Goal: Navigation & Orientation: Find specific page/section

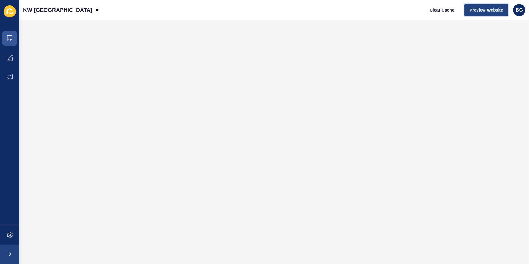
click at [478, 8] on span "Preview Website" at bounding box center [486, 10] width 33 height 6
click at [469, 6] on button "Preview Website" at bounding box center [487, 10] width 44 height 12
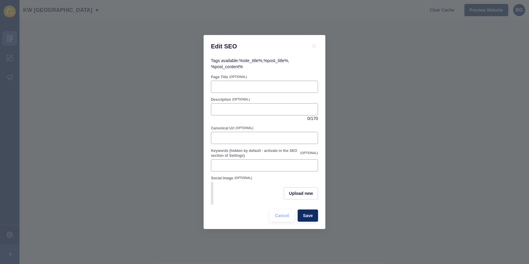
click at [414, 31] on div "Edit SEO Tags available: %site_title% , %post_title% , %post_content% Page Titl…" at bounding box center [264, 132] width 529 height 264
click at [282, 219] on span "Cancel" at bounding box center [282, 215] width 14 height 6
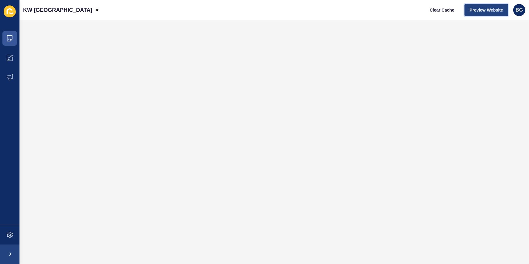
click at [491, 11] on span "Preview Website" at bounding box center [486, 10] width 33 height 6
click at [12, 41] on icon at bounding box center [10, 38] width 6 height 6
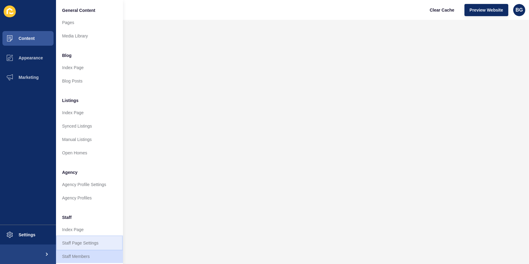
click at [87, 240] on link "Staff Page Settings" at bounding box center [89, 242] width 67 height 13
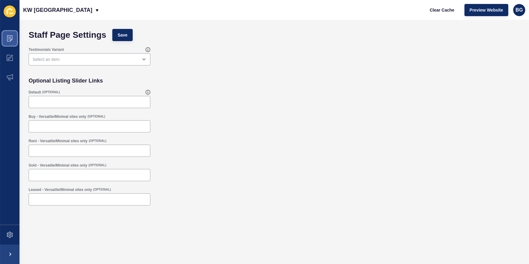
click at [13, 40] on span at bounding box center [9, 38] width 19 height 19
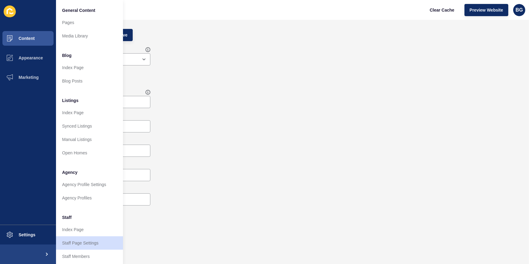
click at [223, 118] on div "Buy - Versatile/Minimal sites only (OPTIONAL)" at bounding box center [274, 123] width 497 height 24
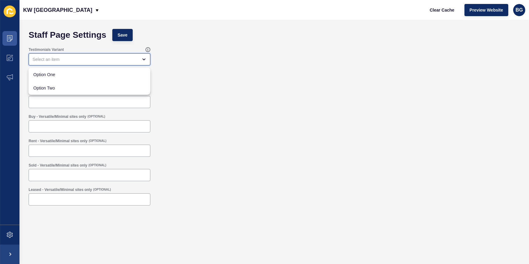
click at [143, 55] on div "close menu" at bounding box center [90, 59] width 122 height 12
click at [205, 71] on form "Staff Page Settings Save Testimonials Variant Optional Listing Slider Links Def…" at bounding box center [274, 130] width 497 height 208
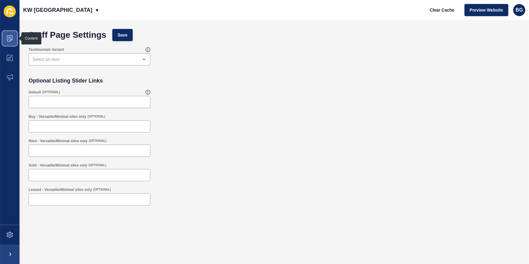
click at [13, 39] on span at bounding box center [9, 38] width 19 height 19
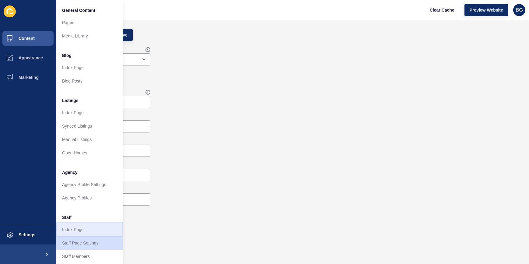
click at [82, 225] on link "Index Page" at bounding box center [89, 229] width 67 height 13
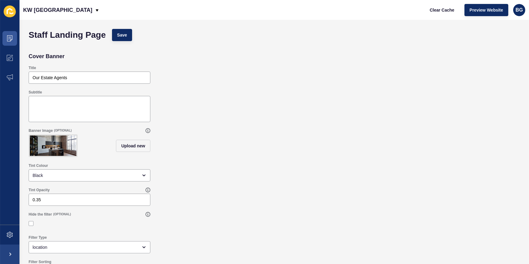
scroll to position [20, 0]
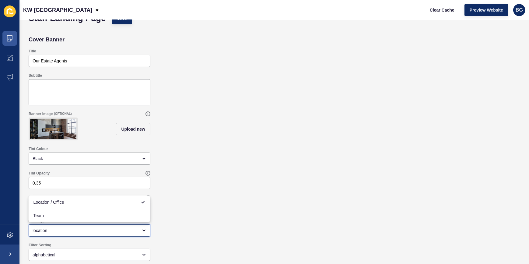
click at [103, 228] on div "location" at bounding box center [85, 230] width 105 height 6
click at [172, 221] on div "Filter Type location" at bounding box center [274, 227] width 497 height 24
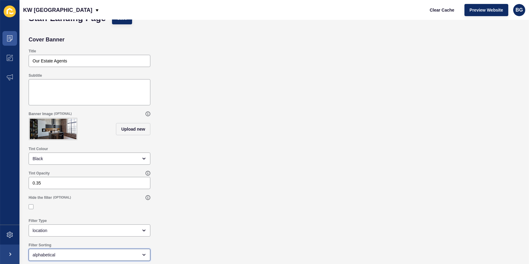
click at [112, 252] on div "alphabetical" at bounding box center [85, 255] width 105 height 6
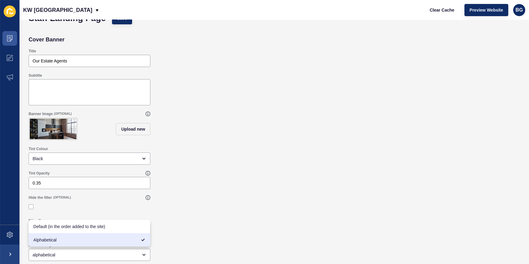
click at [186, 210] on div "Hide the filter (OPTIONAL)" at bounding box center [274, 203] width 497 height 23
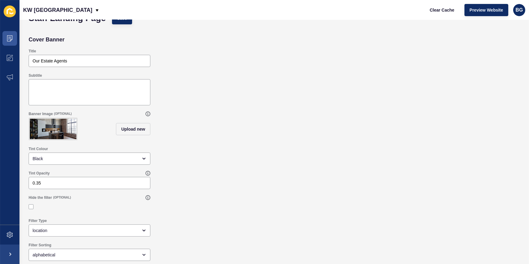
scroll to position [0, 0]
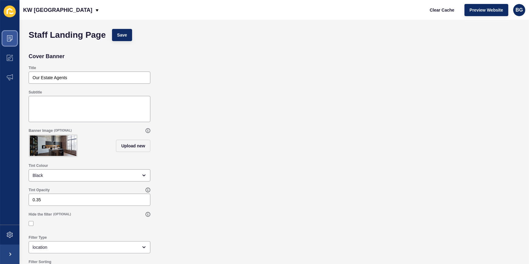
click at [9, 38] on icon at bounding box center [10, 38] width 6 height 6
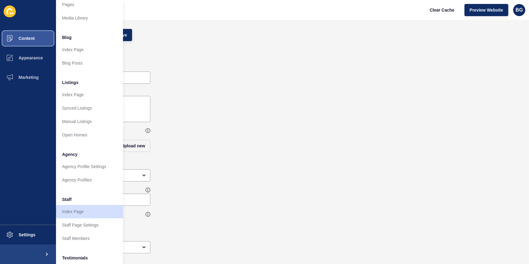
scroll to position [27, 0]
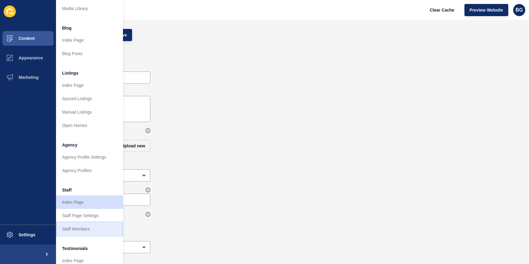
click at [83, 228] on link "Staff Members" at bounding box center [89, 228] width 67 height 13
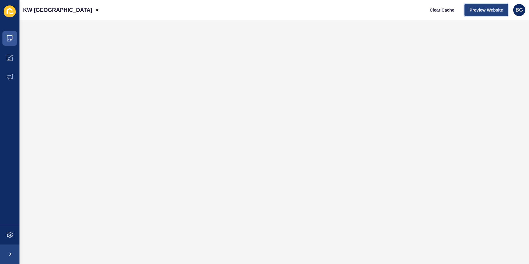
click at [497, 8] on span "Preview Website" at bounding box center [486, 10] width 33 height 6
click at [484, 10] on span "Preview Website" at bounding box center [486, 10] width 33 height 6
click at [5, 34] on span at bounding box center [9, 38] width 19 height 19
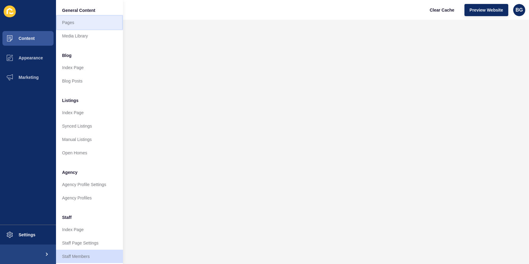
click at [77, 21] on link "Pages" at bounding box center [89, 22] width 67 height 13
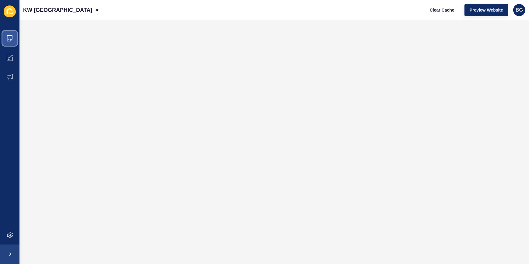
click at [11, 37] on icon at bounding box center [10, 38] width 6 height 6
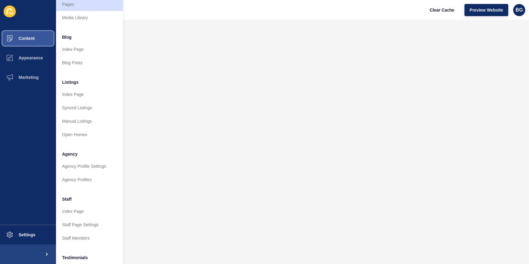
scroll to position [27, 0]
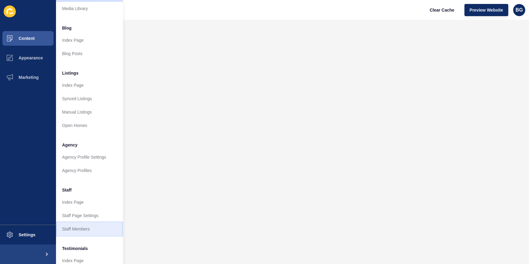
click at [88, 229] on link "Staff Members" at bounding box center [89, 228] width 67 height 13
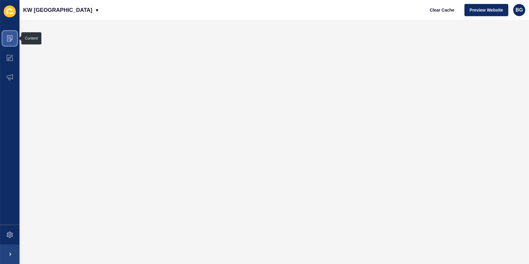
click at [8, 36] on icon at bounding box center [10, 38] width 6 height 6
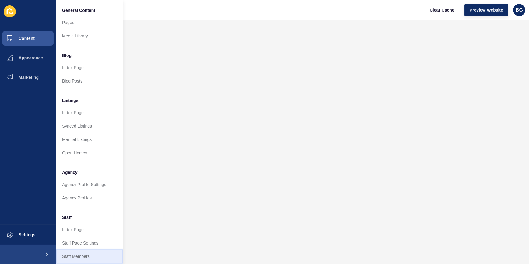
click at [79, 255] on link "Staff Members" at bounding box center [89, 256] width 67 height 13
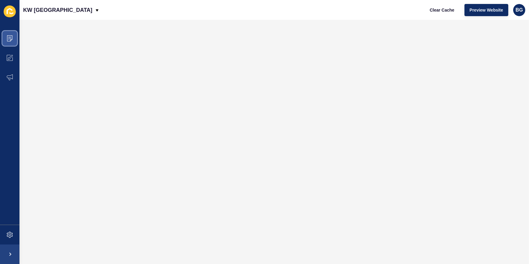
click at [9, 38] on icon at bounding box center [9, 38] width 3 height 0
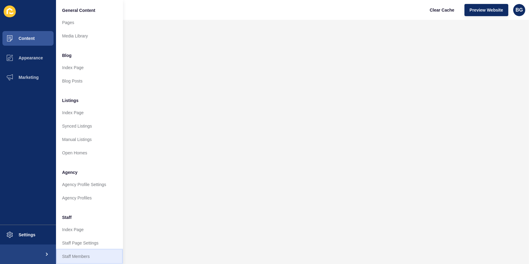
click at [88, 252] on link "Staff Members" at bounding box center [89, 256] width 67 height 13
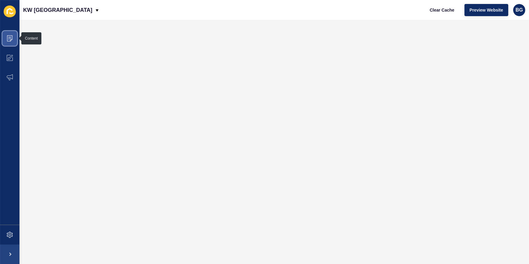
click at [6, 39] on span at bounding box center [9, 38] width 19 height 19
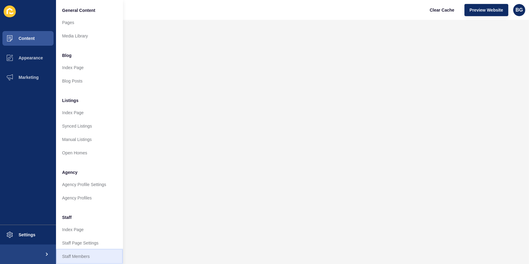
click at [74, 251] on link "Staff Members" at bounding box center [89, 256] width 67 height 13
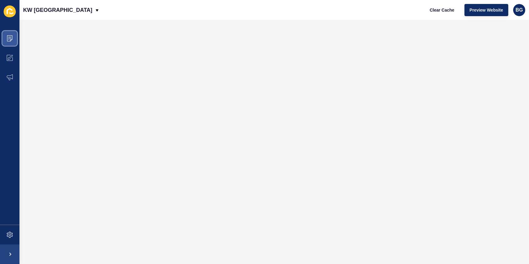
click at [13, 33] on span at bounding box center [9, 38] width 19 height 19
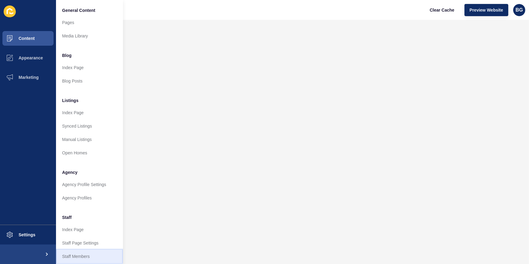
click at [88, 255] on link "Staff Members" at bounding box center [89, 256] width 67 height 13
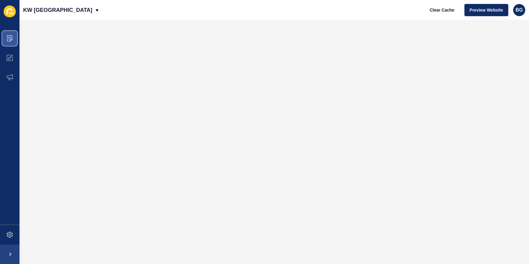
click at [8, 33] on span at bounding box center [9, 38] width 19 height 19
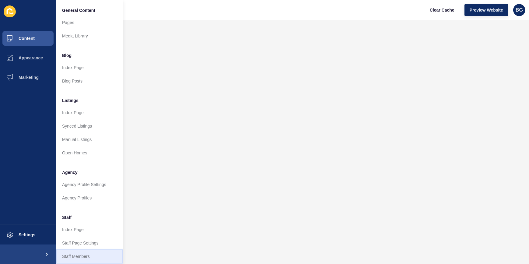
click at [75, 255] on link "Staff Members" at bounding box center [89, 256] width 67 height 13
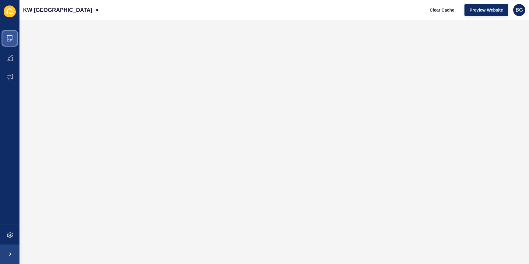
click at [12, 41] on span at bounding box center [9, 38] width 19 height 19
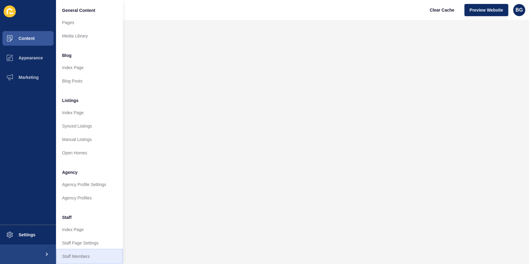
click at [79, 253] on link "Staff Members" at bounding box center [89, 256] width 67 height 13
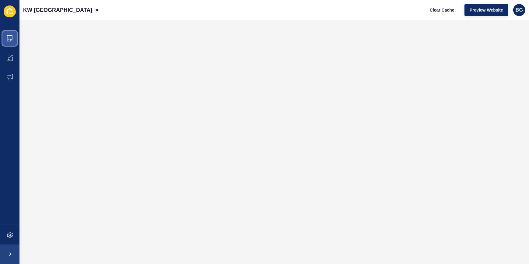
click at [12, 40] on icon at bounding box center [9, 38] width 5 height 6
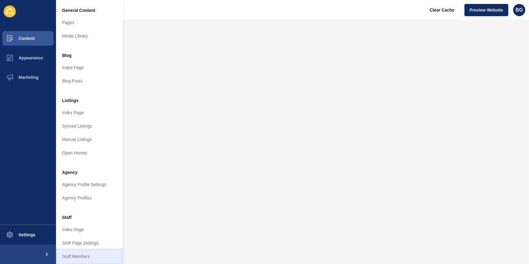
click at [78, 254] on link "Staff Members" at bounding box center [89, 256] width 67 height 13
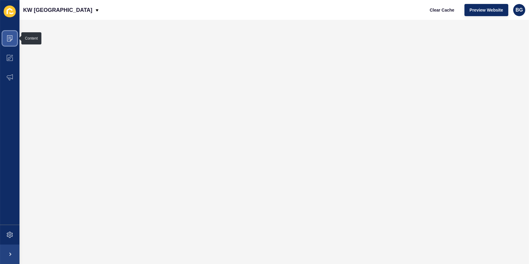
click at [9, 38] on icon at bounding box center [10, 38] width 6 height 6
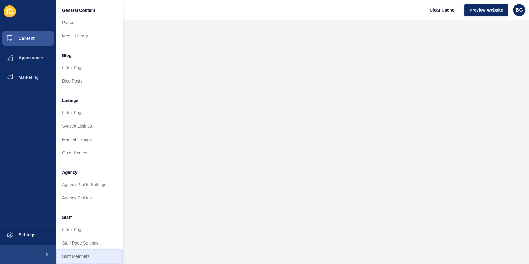
click at [69, 255] on link "Staff Members" at bounding box center [89, 256] width 67 height 13
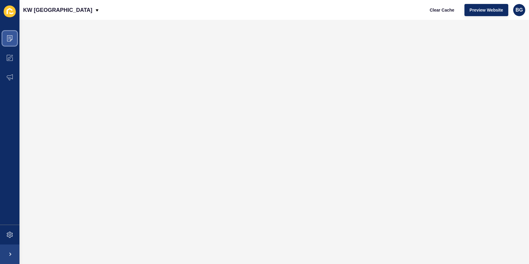
click at [8, 38] on icon at bounding box center [10, 38] width 6 height 6
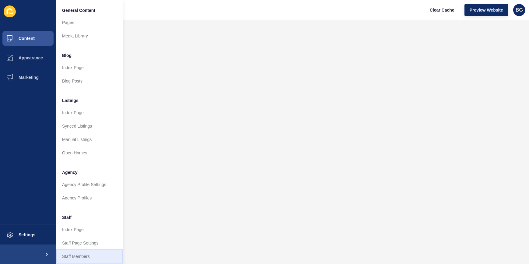
click at [86, 253] on link "Staff Members" at bounding box center [89, 256] width 67 height 13
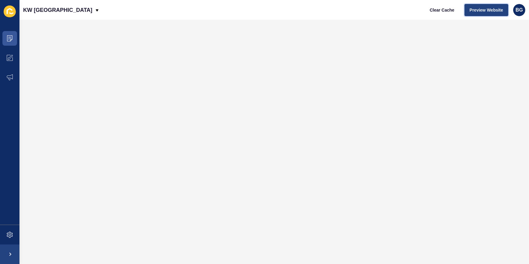
click at [482, 10] on span "Preview Website" at bounding box center [486, 10] width 33 height 6
click at [6, 35] on span at bounding box center [9, 38] width 19 height 19
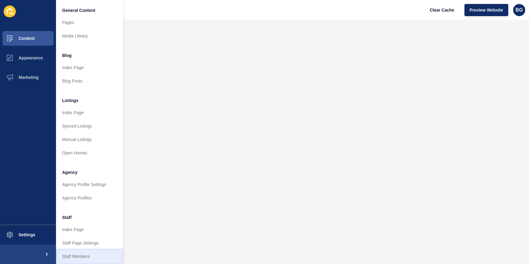
click at [78, 256] on link "Staff Members" at bounding box center [89, 256] width 67 height 13
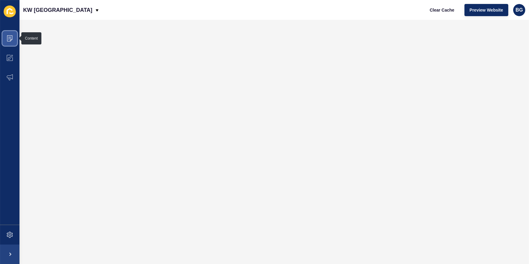
click at [10, 39] on icon at bounding box center [9, 38] width 5 height 6
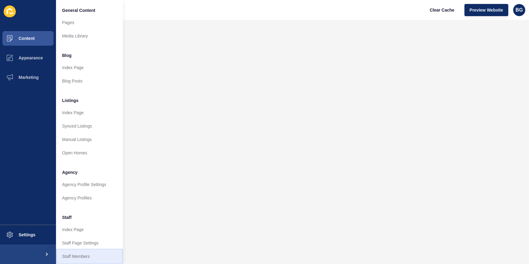
click at [72, 251] on link "Staff Members" at bounding box center [89, 256] width 67 height 13
